Goal: Information Seeking & Learning: Learn about a topic

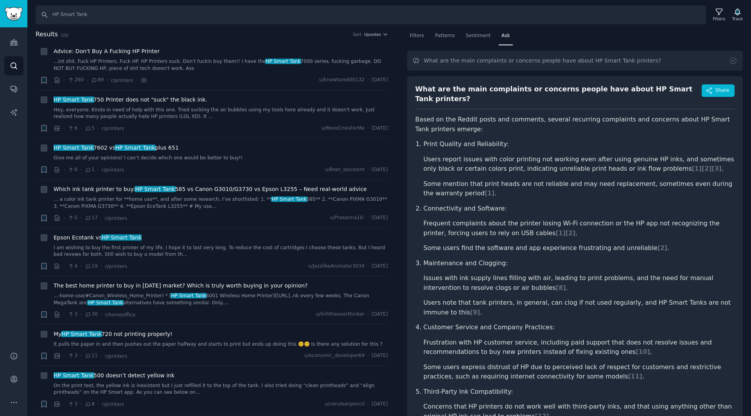
scroll to position [39, 0]
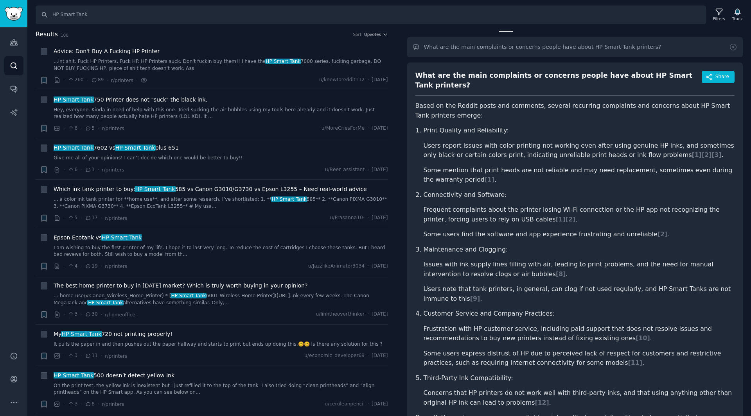
scroll to position [0, 0]
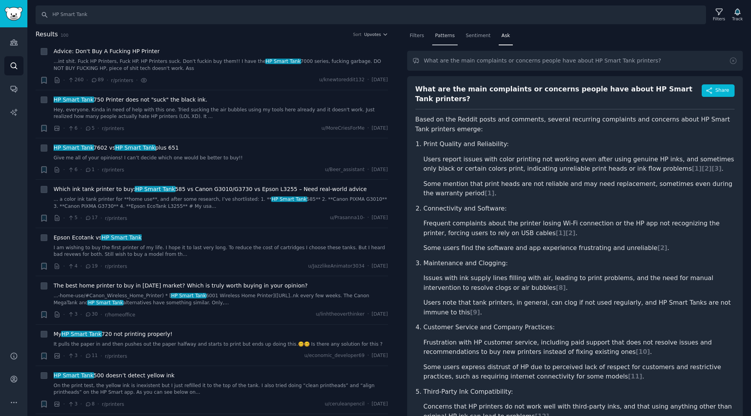
click at [446, 36] on span "Patterns" at bounding box center [445, 35] width 20 height 7
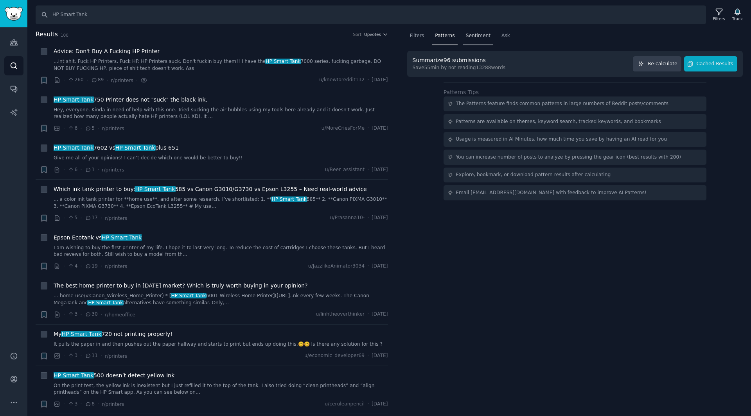
click at [473, 36] on span "Sentiment" at bounding box center [478, 35] width 25 height 7
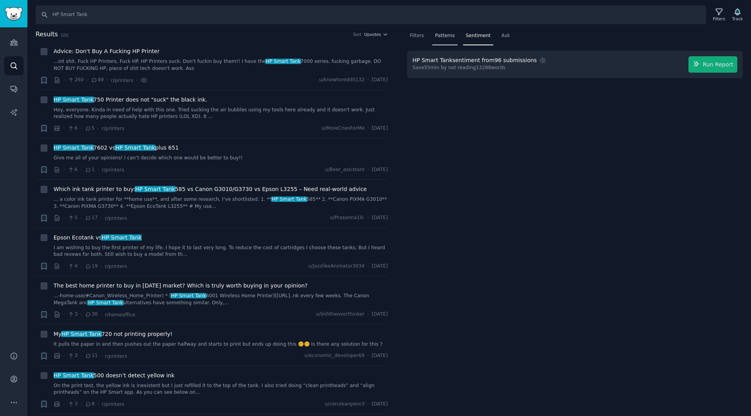
click at [448, 34] on span "Patterns" at bounding box center [445, 35] width 20 height 7
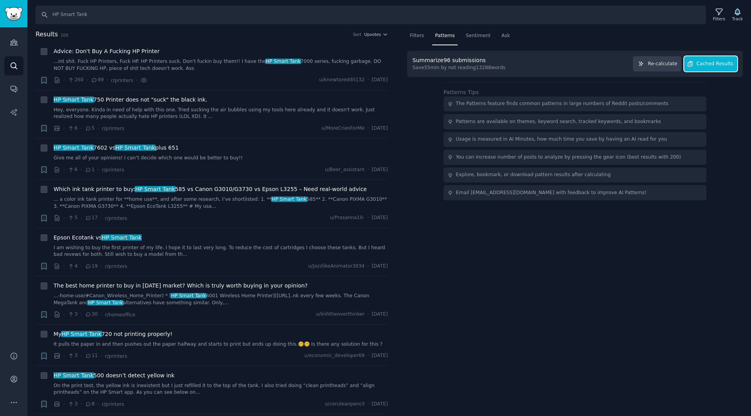
click at [714, 62] on span "Cached Results" at bounding box center [714, 64] width 37 height 7
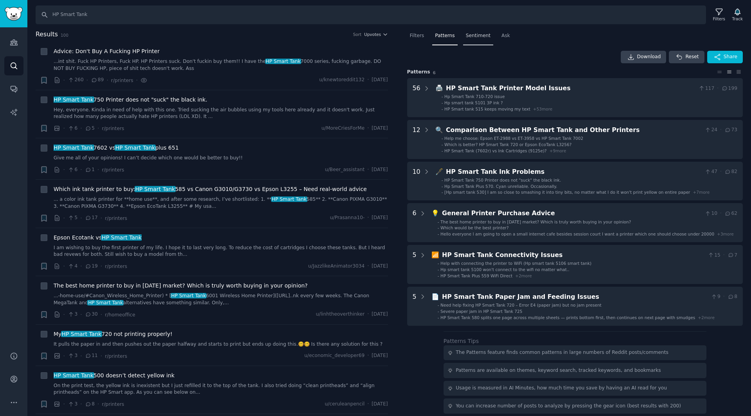
click at [484, 39] on span "Sentiment" at bounding box center [478, 35] width 25 height 7
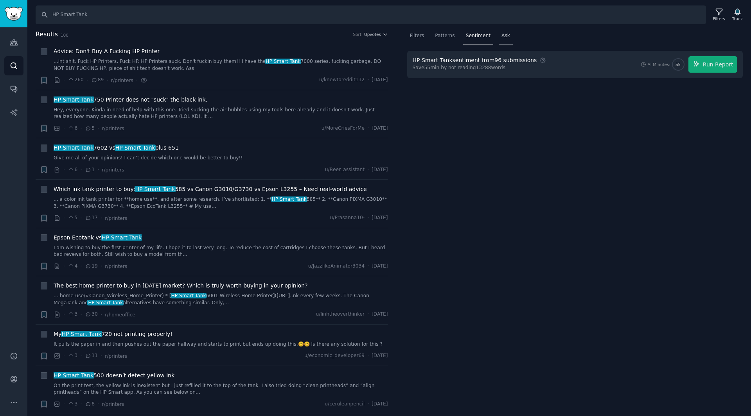
click at [501, 33] on span "Ask" at bounding box center [505, 35] width 9 height 7
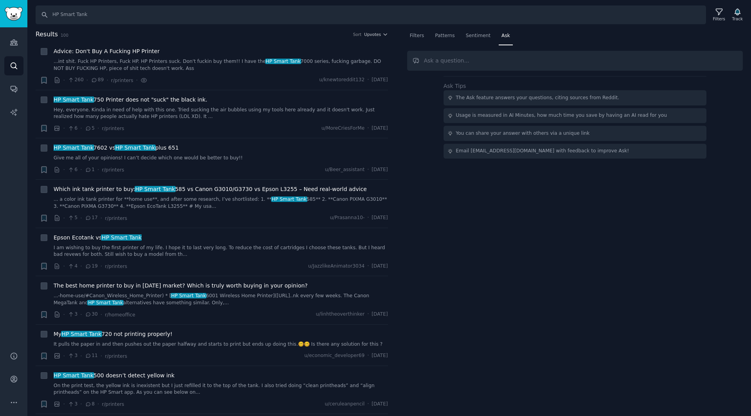
click at [462, 65] on input "text" at bounding box center [575, 61] width 336 height 20
click at [414, 40] on div "Filters" at bounding box center [417, 38] width 20 height 16
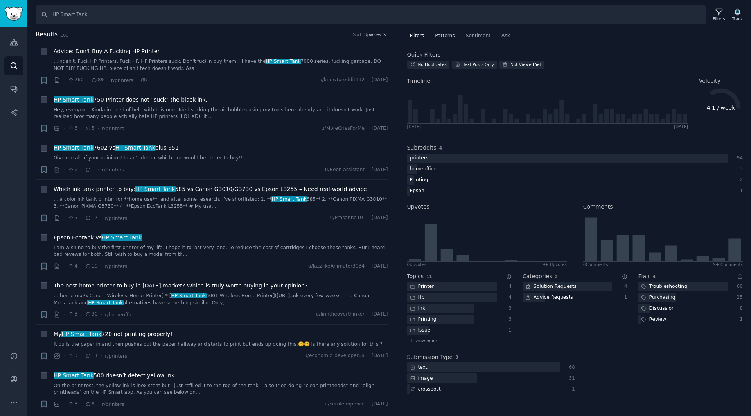
click at [449, 43] on div "Patterns" at bounding box center [444, 38] width 25 height 16
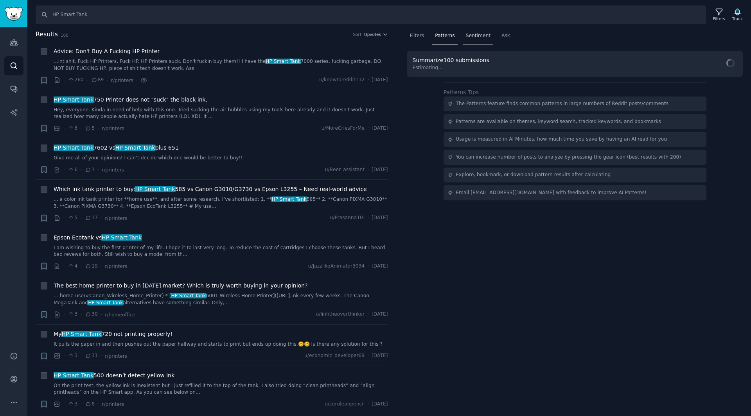
click at [466, 38] on span "Sentiment" at bounding box center [478, 35] width 25 height 7
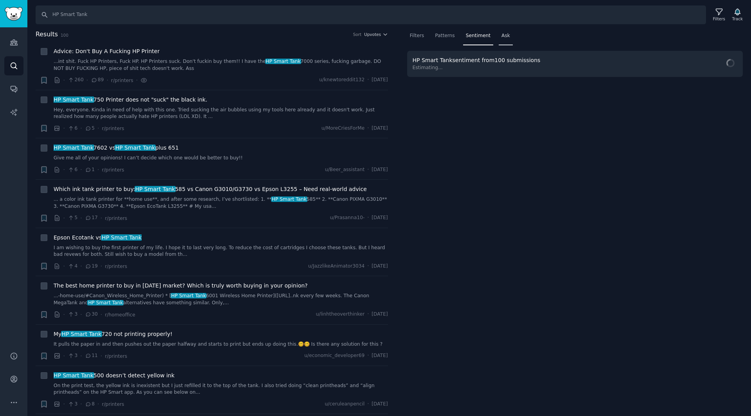
click at [501, 37] on span "Ask" at bounding box center [505, 35] width 9 height 7
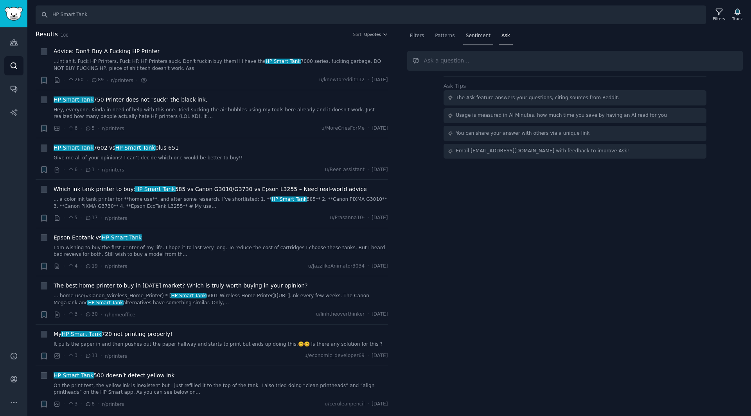
click at [471, 38] on span "Sentiment" at bounding box center [478, 35] width 25 height 7
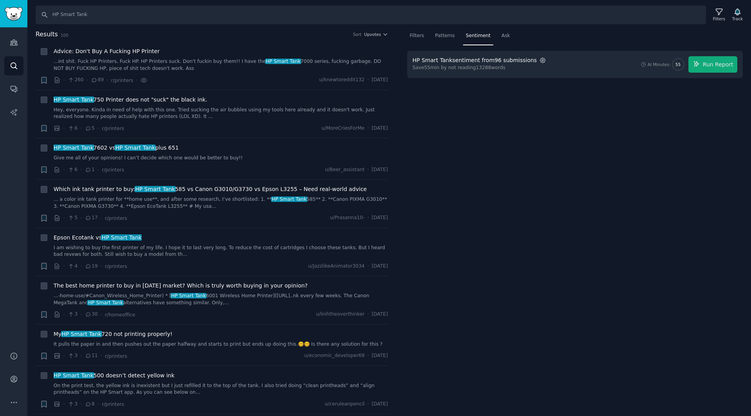
click at [539, 60] on icon "button" at bounding box center [542, 60] width 7 height 7
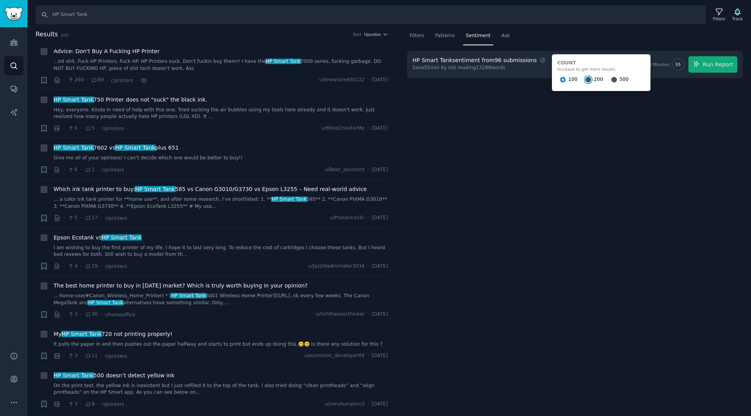
click at [585, 79] on input "200" at bounding box center [587, 79] width 5 height 5
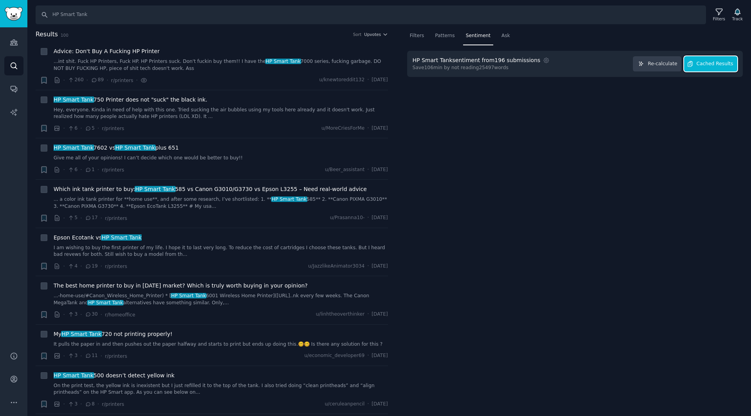
click at [719, 61] on span "Cached Results" at bounding box center [714, 64] width 37 height 7
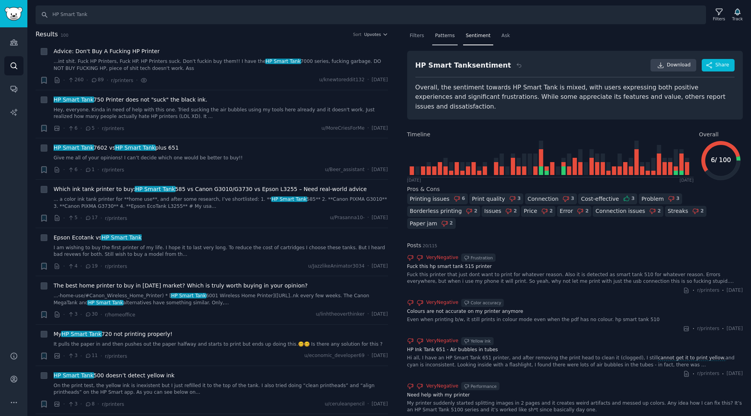
click at [448, 38] on span "Patterns" at bounding box center [445, 35] width 20 height 7
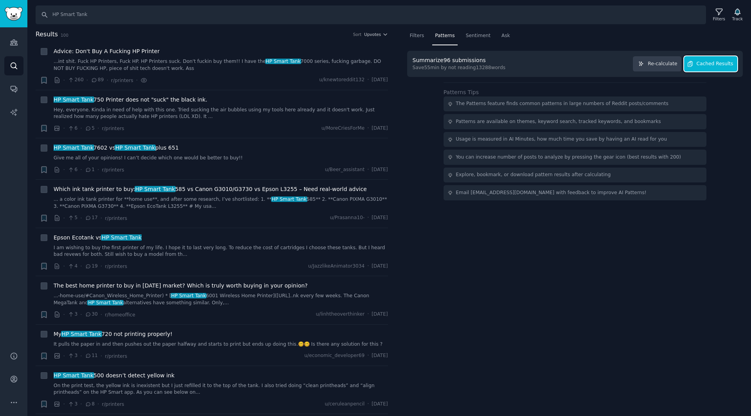
click at [703, 66] on span "Cached Results" at bounding box center [714, 64] width 37 height 7
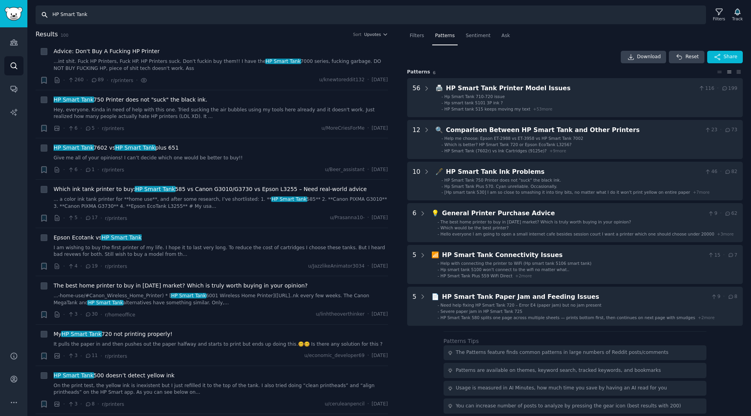
click at [623, 18] on input "HP Smart Tank" at bounding box center [371, 14] width 670 height 19
click at [502, 36] on span "Ask" at bounding box center [505, 35] width 9 height 7
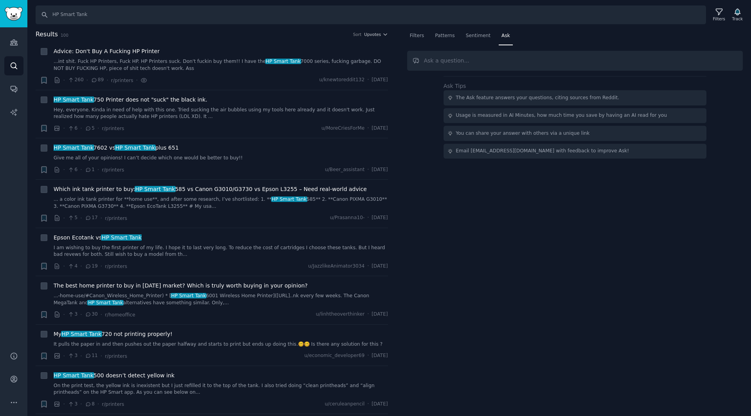
click at [552, 61] on input "text" at bounding box center [575, 61] width 336 height 20
click at [575, 60] on input "text" at bounding box center [575, 61] width 336 height 20
paste input "What are the main complaints or concerns people have about HP Smart Tank printe…"
type input "What are the main complaints or concerns people have about HP Smart Tank printe…"
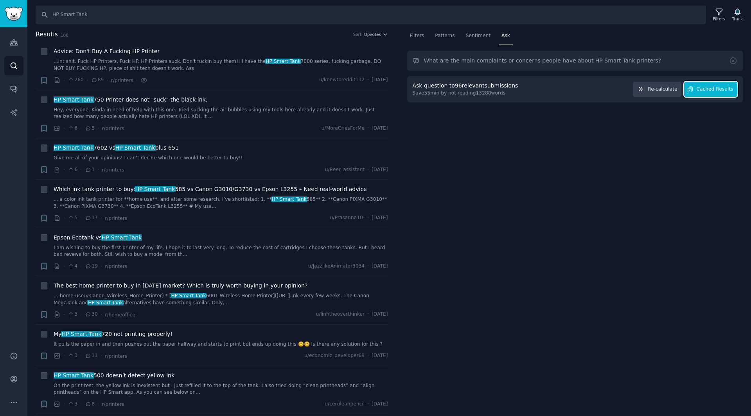
click at [717, 90] on span "Cached Results" at bounding box center [714, 89] width 37 height 7
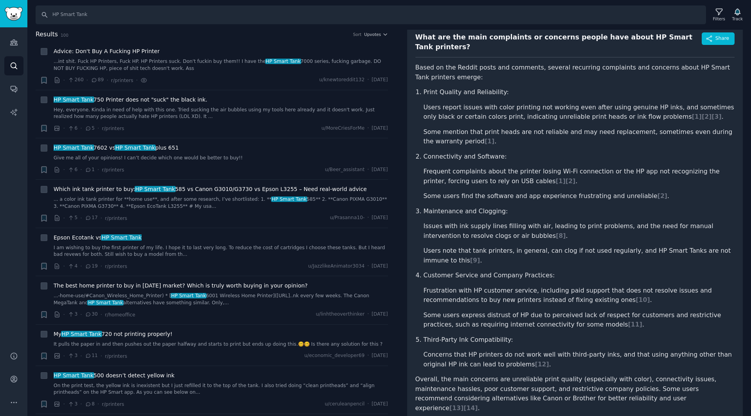
scroll to position [39, 0]
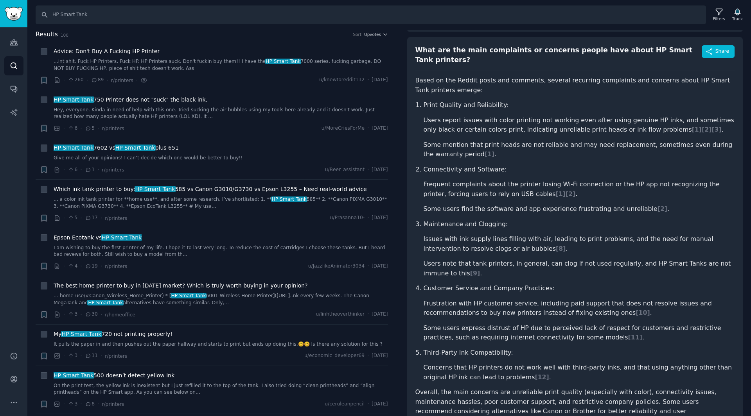
click at [14, 304] on div "Audiences Search Conversations AI Reports" at bounding box center [13, 184] width 27 height 315
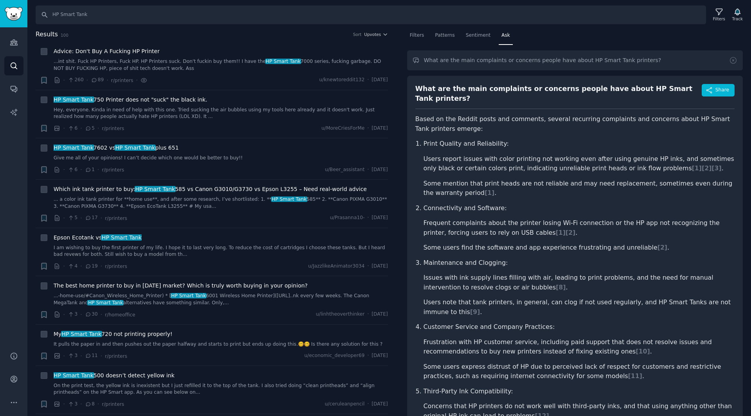
scroll to position [0, 0]
click at [57, 18] on input "HP Smart Tank" at bounding box center [371, 14] width 670 height 19
paste input "Epson Eco"
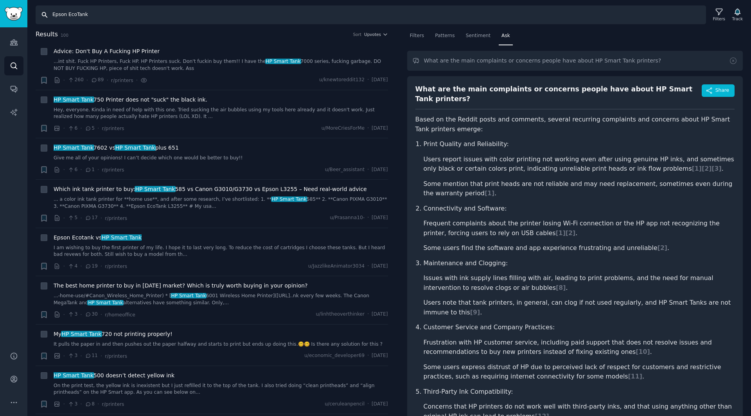
type input "Epson EcoTank"
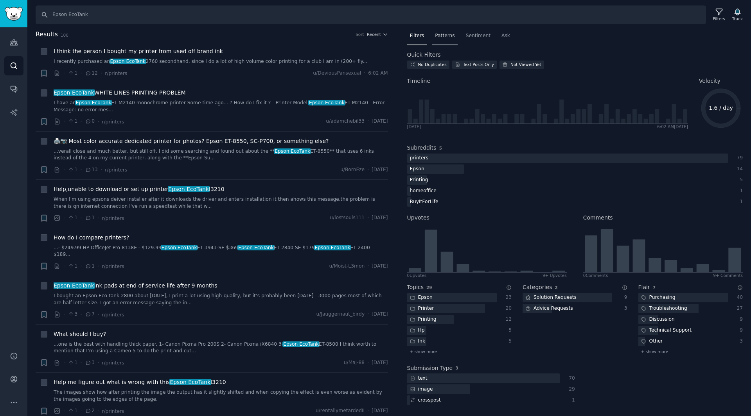
click at [447, 37] on span "Patterns" at bounding box center [445, 35] width 20 height 7
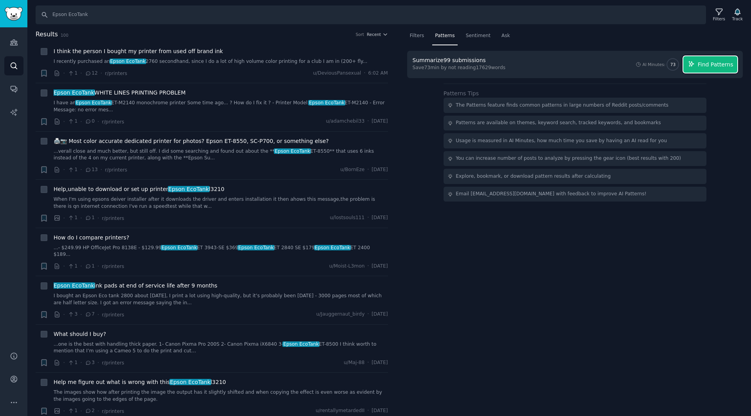
click at [715, 68] on span "Find Patterns" at bounding box center [715, 65] width 36 height 8
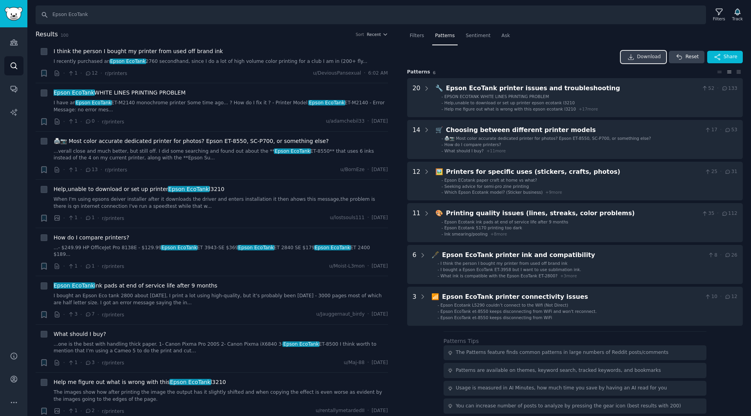
click at [652, 59] on span "Download" at bounding box center [649, 57] width 24 height 7
click at [572, 64] on div "Download Reset Share Pattern s 6 20 🔧 Epson EcoTank printer issues and troubles…" at bounding box center [575, 188] width 336 height 275
click at [600, 22] on input "Epson EcoTank" at bounding box center [371, 14] width 670 height 19
click at [650, 58] on span "Download" at bounding box center [649, 57] width 24 height 7
click at [83, 14] on input "Epson EcoTank" at bounding box center [371, 14] width 670 height 19
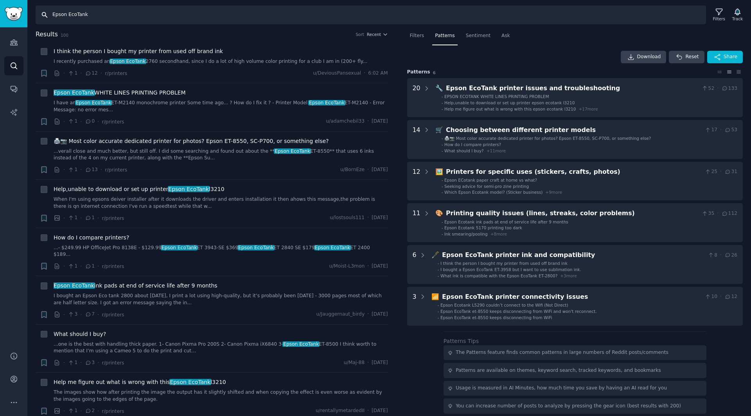
click at [83, 14] on input "Epson EcoTank" at bounding box center [371, 14] width 670 height 19
click at [474, 38] on span "Sentiment" at bounding box center [478, 35] width 25 height 7
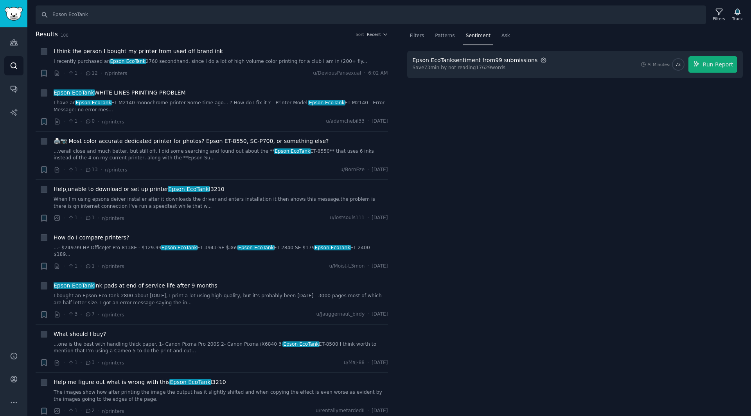
click at [540, 63] on icon "button" at bounding box center [543, 60] width 7 height 7
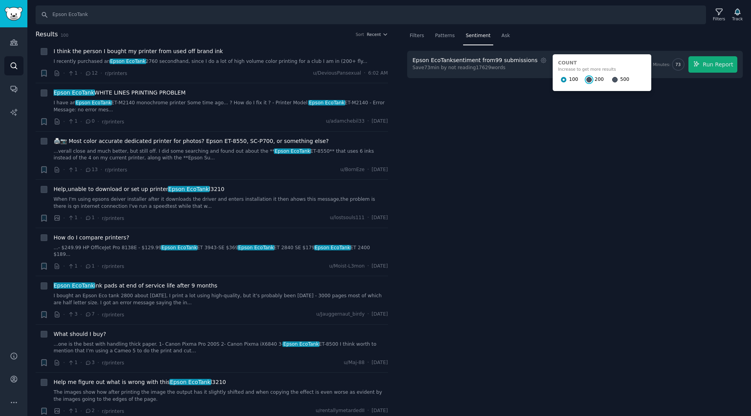
click at [586, 80] on input "200" at bounding box center [588, 79] width 5 height 5
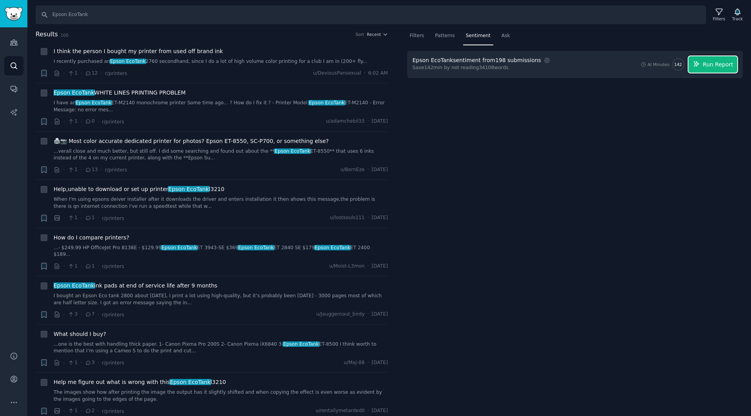
click at [703, 63] on button "Run Report" at bounding box center [712, 64] width 49 height 16
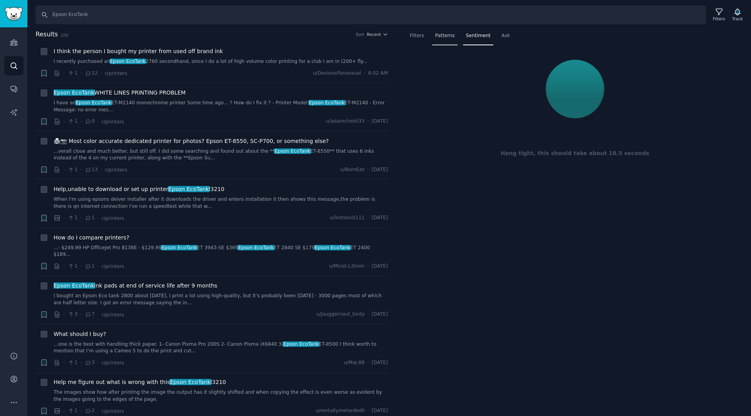
click at [448, 34] on span "Patterns" at bounding box center [445, 35] width 20 height 7
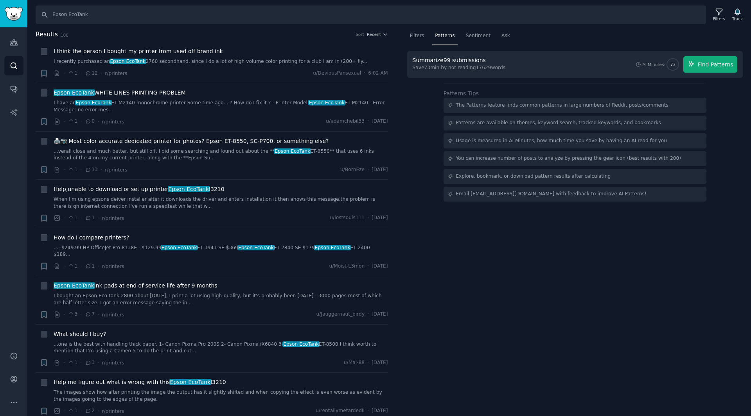
click at [481, 59] on div "Summarize 99 submissions" at bounding box center [457, 60] width 90 height 8
click at [473, 57] on div "Summarize 99 submissions" at bounding box center [448, 60] width 73 height 8
click at [479, 67] on div "Save 73 min by not reading 17629 words" at bounding box center [458, 68] width 93 height 7
click at [522, 76] on div "Summarize 99 submissions Save 73 min by not reading 17629 words AI Minutes: 73 …" at bounding box center [575, 64] width 336 height 27
click at [595, 68] on div "Summarize 99 submissions Save 73 min by not reading 17629 words AI Minutes: 73 …" at bounding box center [574, 64] width 325 height 16
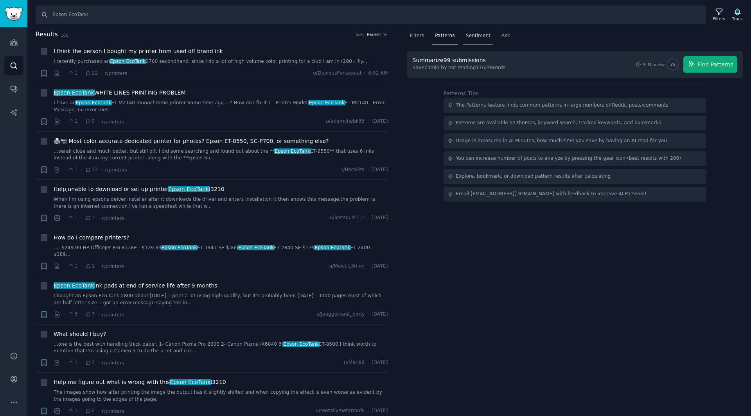
click at [475, 36] on span "Sentiment" at bounding box center [478, 35] width 25 height 7
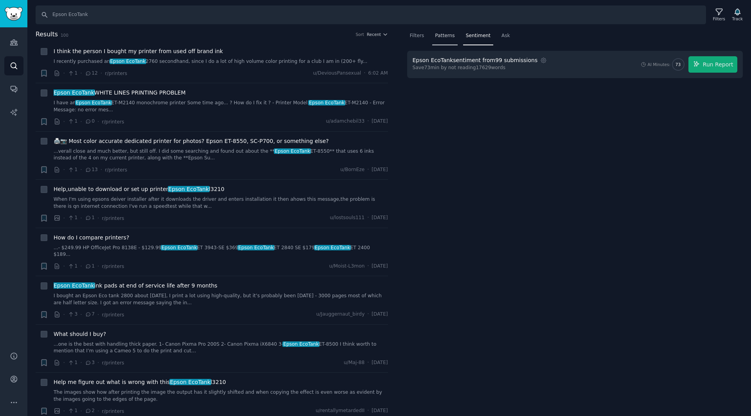
click at [448, 38] on span "Patterns" at bounding box center [445, 35] width 20 height 7
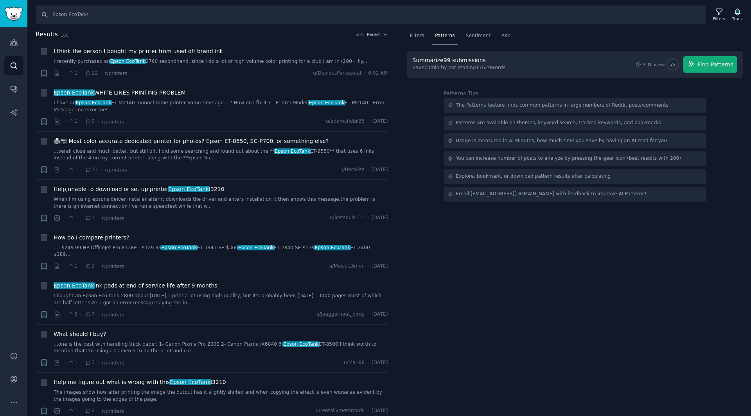
click at [507, 57] on div "Summarize 99 submissions Save 73 min by not reading 17629 words AI Minutes: 73 …" at bounding box center [574, 64] width 325 height 16
click at [469, 39] on span "Sentiment" at bounding box center [478, 35] width 25 height 7
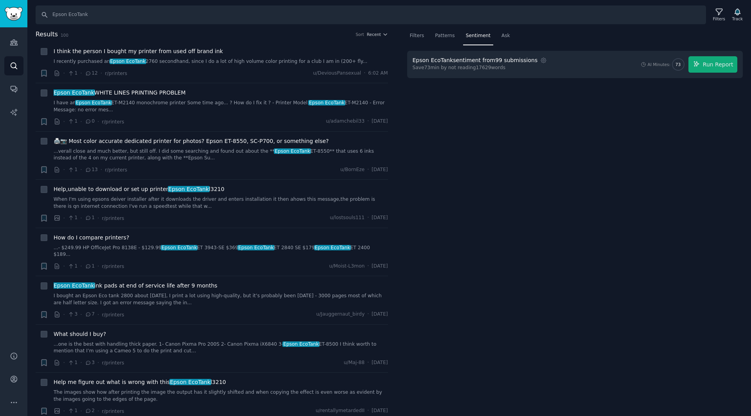
click at [536, 64] on div "Epson EcoTank sentiment from 99 submissions Settings Save 73 min by not reading…" at bounding box center [574, 64] width 325 height 16
click at [572, 64] on div "Epson EcoTank sentiment from 99 submissions Settings Save 73 min by not reading…" at bounding box center [574, 64] width 325 height 16
click at [540, 59] on icon "button" at bounding box center [543, 60] width 7 height 7
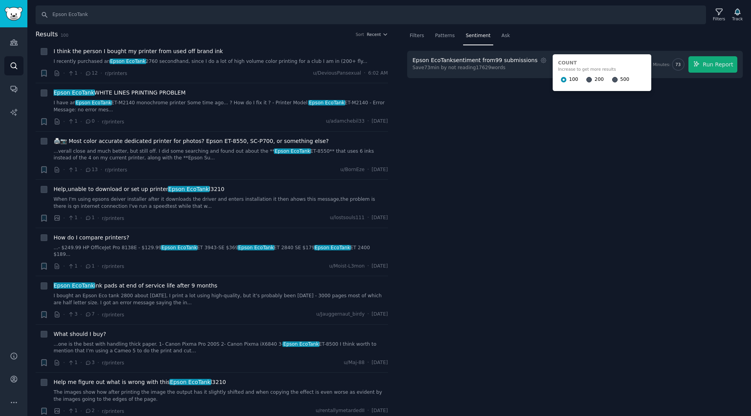
click at [594, 78] on span "200" at bounding box center [598, 79] width 9 height 7
click at [586, 78] on input "200" at bounding box center [588, 79] width 5 height 5
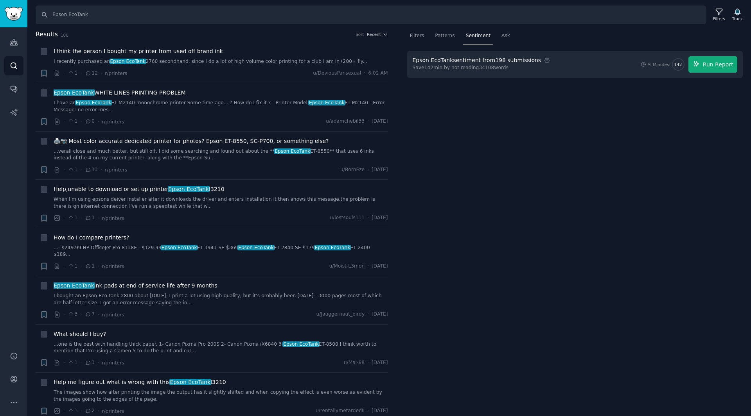
click at [553, 146] on div "Filters Patterns Sentiment Ask Epson EcoTank sentiment from 198 submissions Set…" at bounding box center [575, 223] width 352 height 387
click at [554, 68] on div "Epson EcoTank sentiment from 198 submissions Settings Save 142 min by not readi…" at bounding box center [574, 64] width 325 height 16
click at [588, 72] on div "Epson EcoTank sentiment from 198 submissions Settings Save 142 min by not readi…" at bounding box center [574, 64] width 325 height 16
click at [446, 68] on div "Save 142 min by not reading 34108 words" at bounding box center [482, 68] width 140 height 7
click at [608, 64] on div "Epson EcoTank sentiment from 198 submissions Settings Save 142 min by not readi…" at bounding box center [574, 64] width 325 height 16
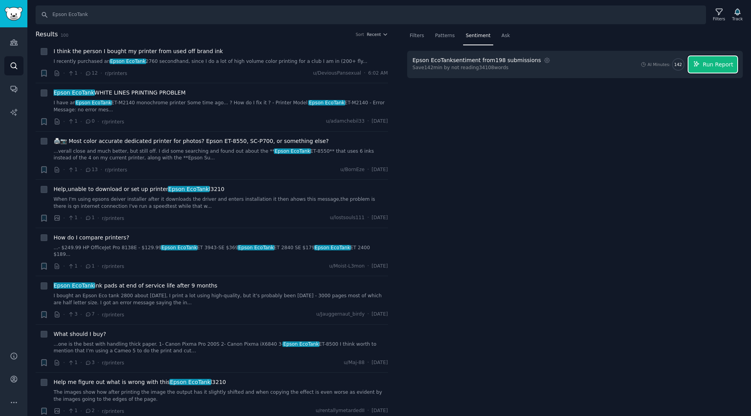
click at [713, 63] on span "Run Report" at bounding box center [717, 65] width 30 height 8
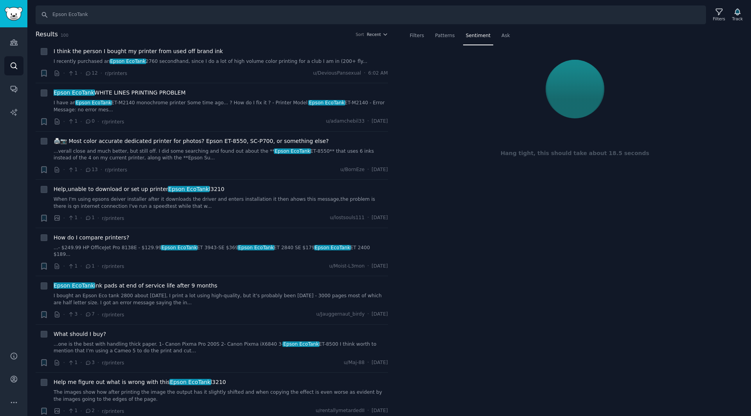
click at [558, 229] on div "Filters Patterns Sentiment Ask Hang tight, this should take about 18.5 seconds" at bounding box center [575, 223] width 352 height 387
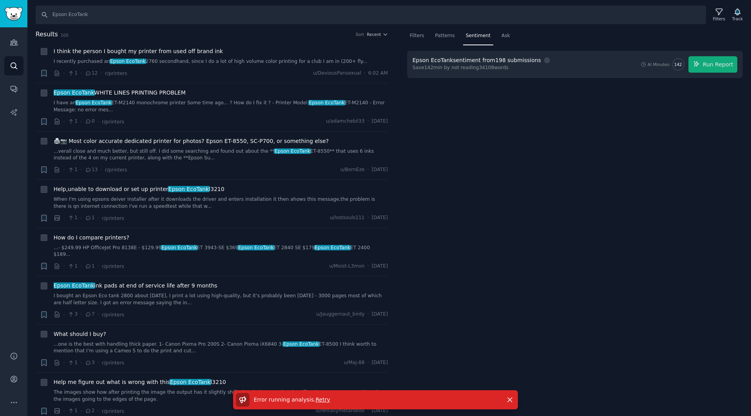
click at [538, 180] on div "Filters Patterns Sentiment Ask Epson EcoTank sentiment from 198 submissions Set…" at bounding box center [575, 223] width 352 height 387
click at [316, 401] on span "Retry" at bounding box center [322, 400] width 14 height 6
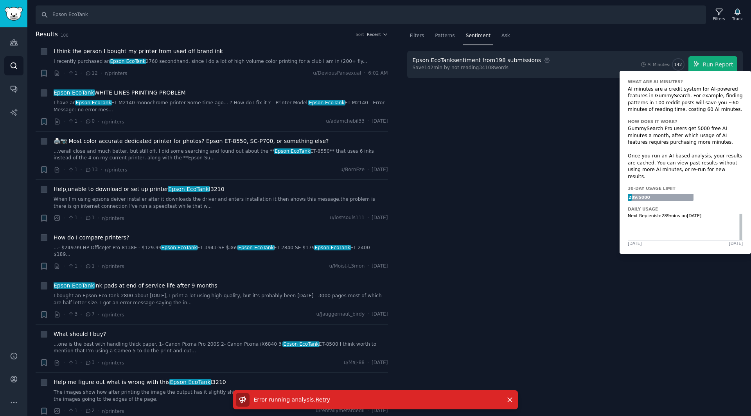
click at [681, 66] on span "142" at bounding box center [678, 64] width 8 height 5
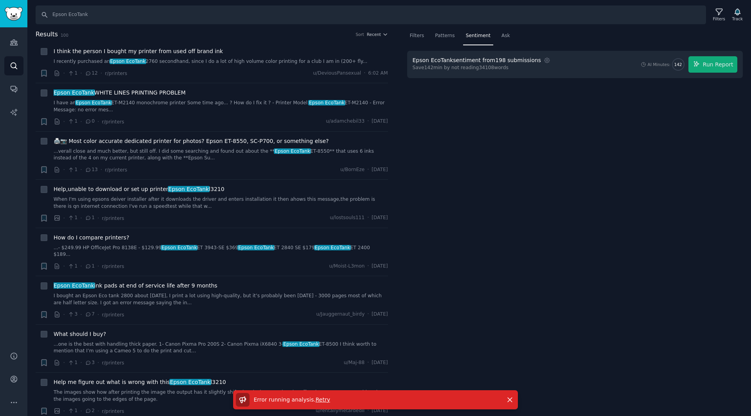
click at [505, 172] on div "Filters Patterns Sentiment Ask Epson EcoTank sentiment from 198 submissions Set…" at bounding box center [575, 223] width 352 height 387
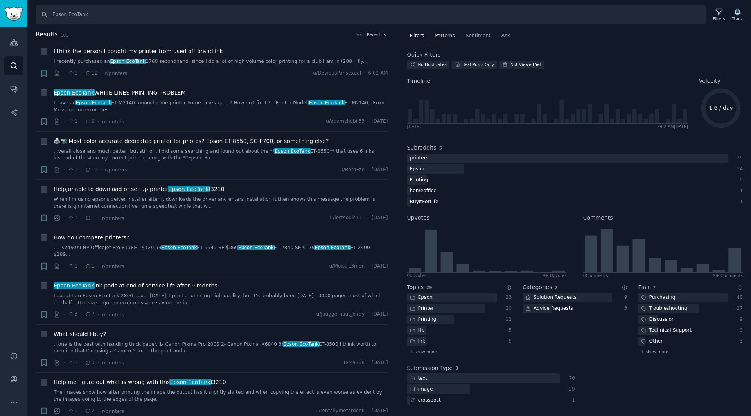
click at [442, 36] on span "Patterns" at bounding box center [445, 35] width 20 height 7
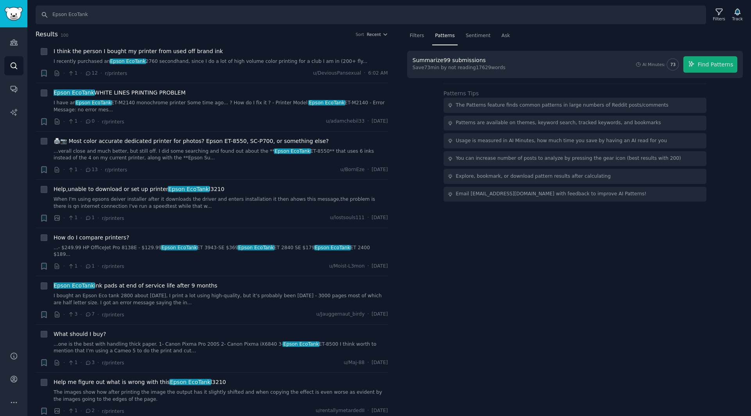
click at [432, 110] on div "Summarize 99 submissions Save 73 min by not reading 17629 words AI Minutes: 73 …" at bounding box center [575, 126] width 336 height 151
click at [523, 70] on div "Summarize 99 submissions Save 73 min by not reading 17629 words AI Minutes: 73 …" at bounding box center [574, 64] width 325 height 16
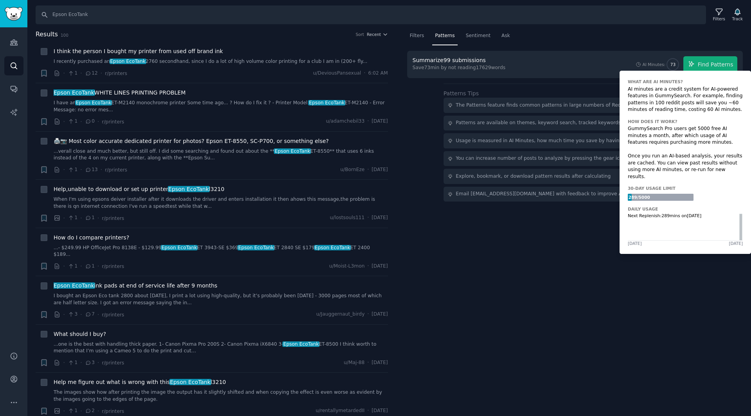
click at [656, 63] on div "AI Minutes:" at bounding box center [653, 64] width 23 height 5
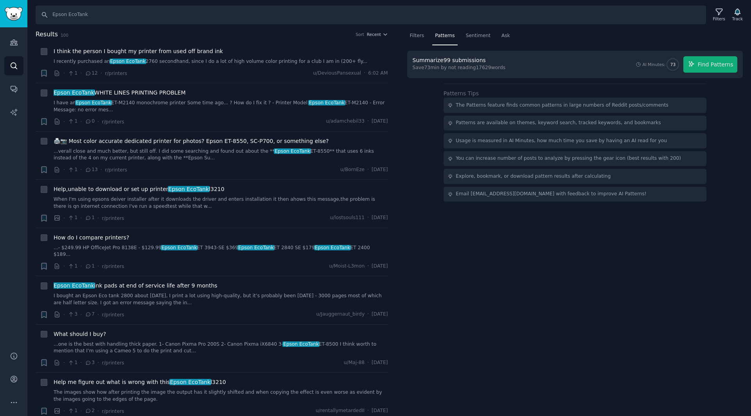
click at [586, 59] on div "Summarize 99 submissions Save 73 min by not reading 17629 words AI Minutes: 73 …" at bounding box center [574, 64] width 325 height 16
click at [462, 63] on div "Summarize 99 submissions" at bounding box center [448, 60] width 73 height 8
click at [475, 34] on span "Sentiment" at bounding box center [478, 35] width 25 height 7
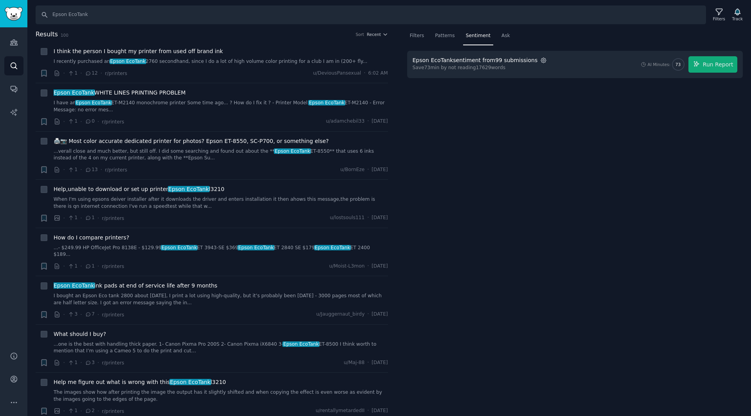
click at [540, 58] on icon "button" at bounding box center [543, 60] width 7 height 7
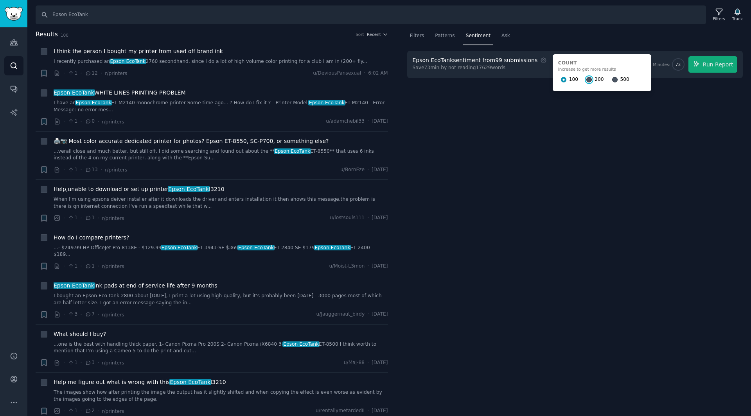
click at [586, 79] on input "200" at bounding box center [588, 79] width 5 height 5
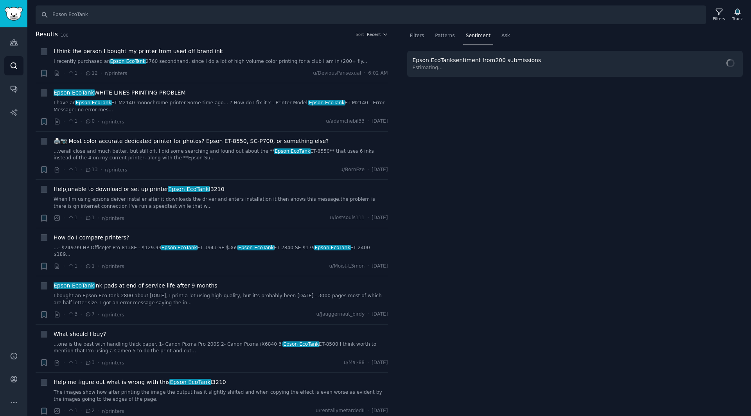
click at [570, 123] on div "Filters Patterns Sentiment Ask Epson EcoTank sentiment from 200 submissions Est…" at bounding box center [575, 223] width 352 height 387
click at [707, 65] on span "Run Report" at bounding box center [717, 65] width 30 height 8
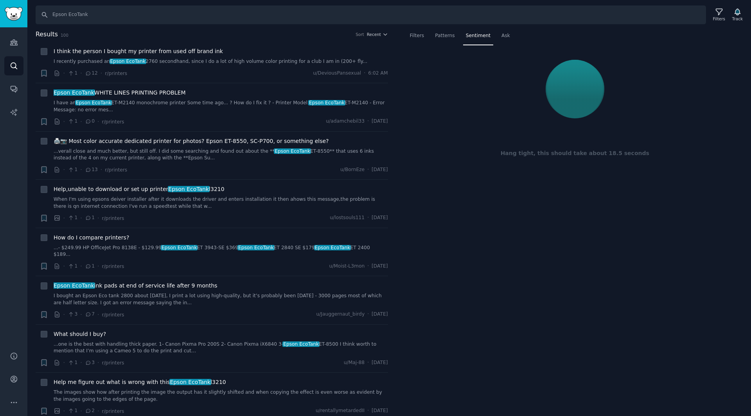
click at [489, 267] on div "Filters Patterns Sentiment Ask Hang tight, this should take about 18.5 seconds" at bounding box center [575, 223] width 352 height 387
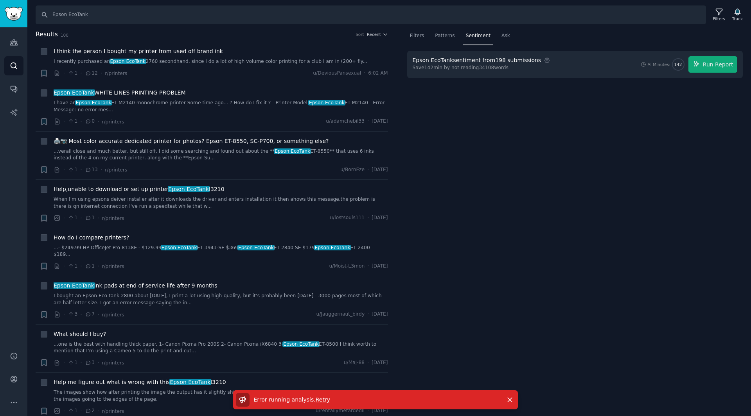
click at [446, 314] on div "Filters Patterns Sentiment Ask Epson EcoTank sentiment from 198 submissions Set…" at bounding box center [575, 223] width 352 height 387
click at [318, 400] on span "Retry" at bounding box center [322, 400] width 14 height 6
drag, startPoint x: 338, startPoint y: 400, endPoint x: 253, endPoint y: 403, distance: 85.7
click at [253, 403] on div "Error running analysis . Retry" at bounding box center [368, 400] width 264 height 14
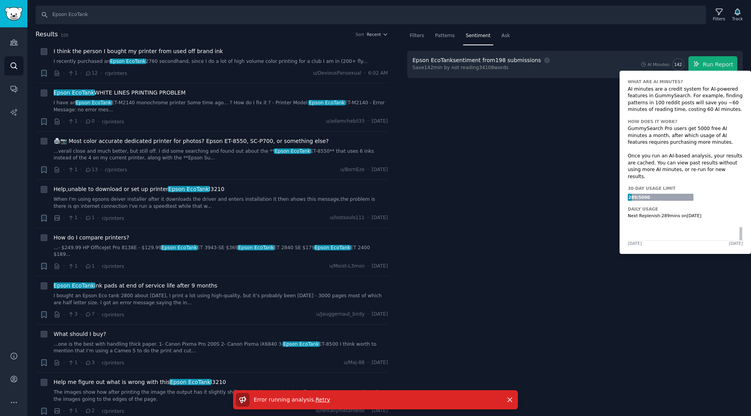
click at [678, 63] on span "142" at bounding box center [678, 64] width 8 height 5
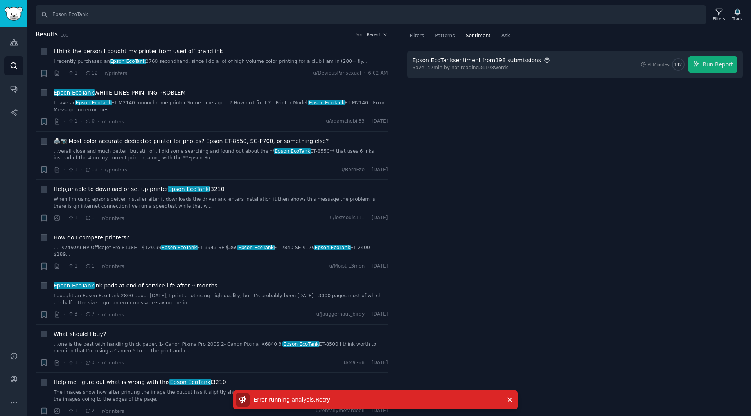
click at [544, 59] on icon "button" at bounding box center [546, 60] width 5 height 5
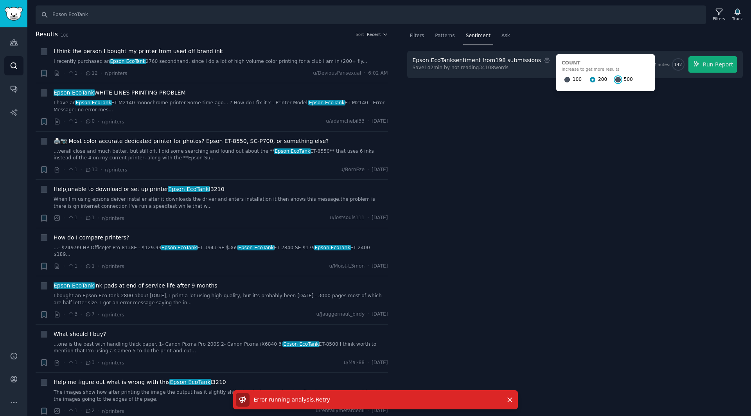
click at [615, 79] on input "500" at bounding box center [617, 79] width 5 height 5
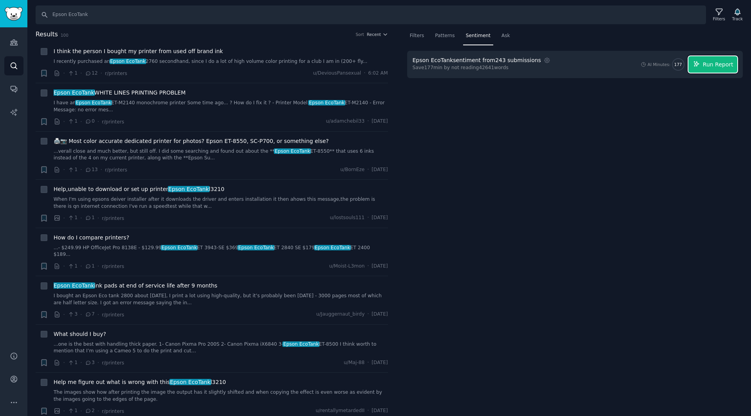
click at [706, 66] on span "Run Report" at bounding box center [717, 65] width 30 height 8
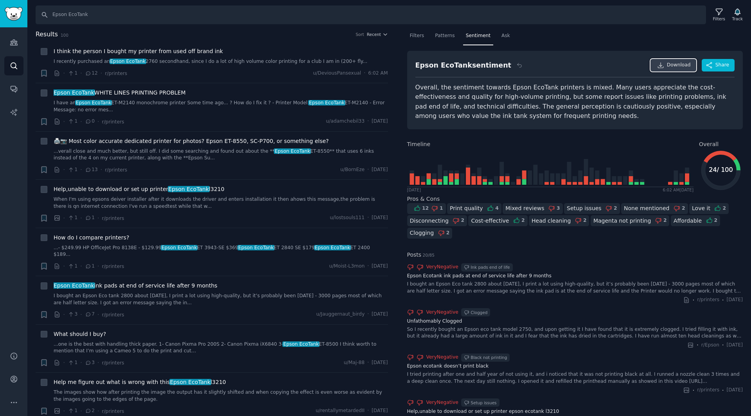
click at [667, 66] on link "Download" at bounding box center [673, 65] width 46 height 13
click at [598, 35] on nav "Filters Patterns Sentiment Ask" at bounding box center [575, 38] width 336 height 16
click at [502, 35] on span "Ask" at bounding box center [505, 35] width 9 height 7
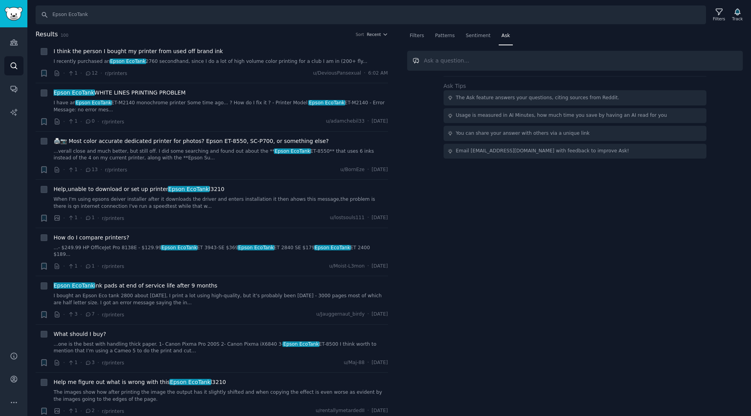
click at [461, 61] on input "text" at bounding box center [575, 61] width 336 height 20
paste input "What are the main reasons people recommend Epson EcoTank printers?"
click at [607, 62] on input "What are the main reasons people recommend Epson EcoTank printers?" at bounding box center [575, 61] width 336 height 20
type input "What are the main reasons people recommend Epson EcoTank printers?"
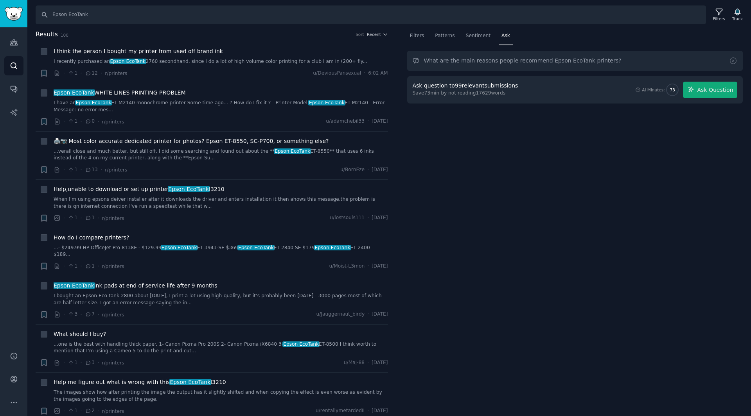
click at [522, 92] on div "Ask question to 99 relevant submissions Save 73 min by not reading 17629 words …" at bounding box center [574, 90] width 325 height 16
click at [553, 90] on div "Ask question to 99 relevant submissions Save 73 min by not reading 17629 words …" at bounding box center [574, 90] width 325 height 16
click at [592, 88] on div "Ask question to 99 relevant submissions Save 73 min by not reading 17629 words …" at bounding box center [574, 90] width 325 height 16
click at [706, 91] on span "Ask Question" at bounding box center [715, 90] width 36 height 8
